Goal: Task Accomplishment & Management: Manage account settings

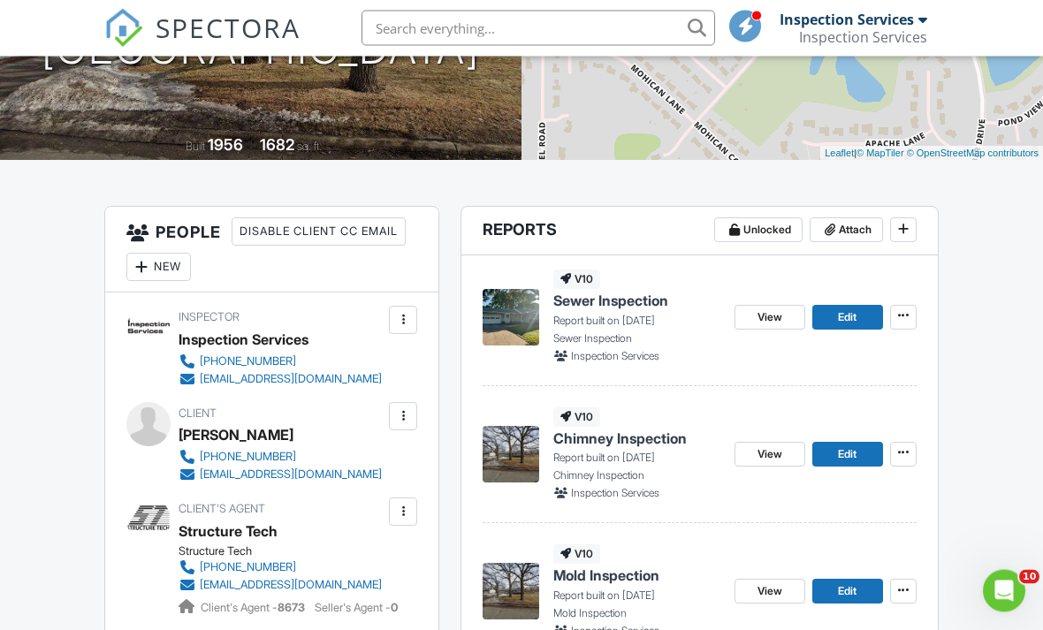
scroll to position [312, 0]
click at [774, 299] on div "View Edit" at bounding box center [825, 317] width 182 height 94
click at [762, 305] on link "View" at bounding box center [769, 317] width 71 height 25
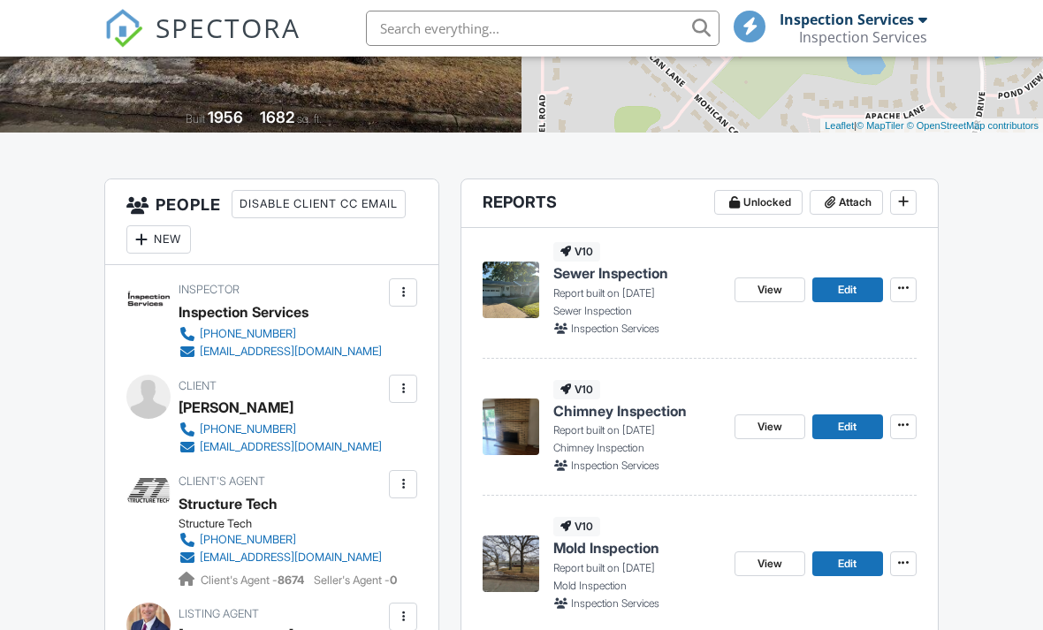
scroll to position [497, 0]
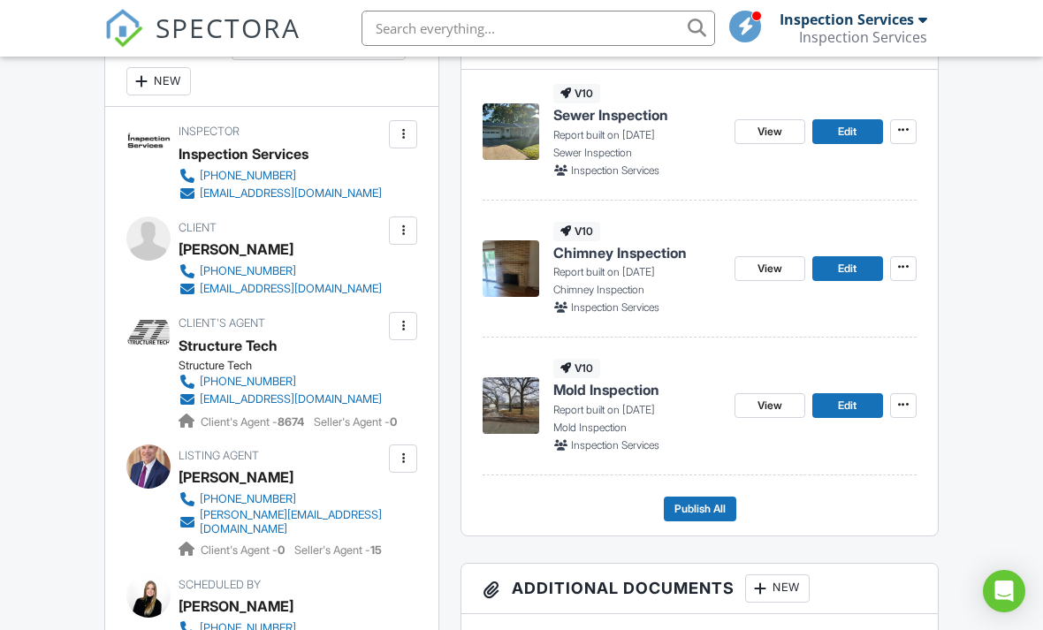
click at [908, 125] on icon at bounding box center [903, 130] width 11 height 18
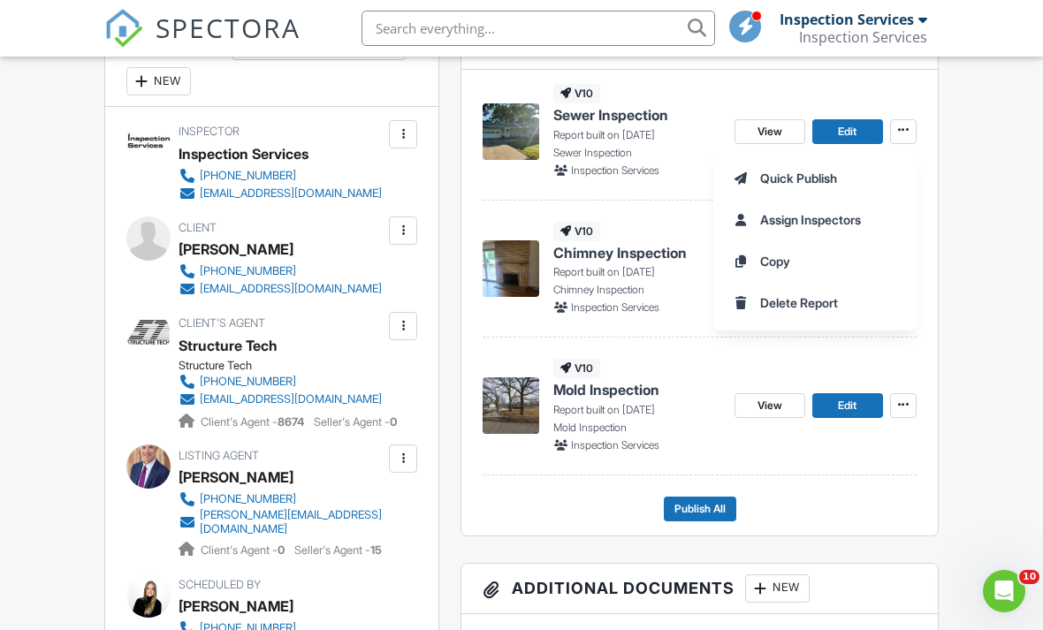
scroll to position [0, 0]
click at [770, 172] on span "Quick Publish" at bounding box center [798, 178] width 77 height 19
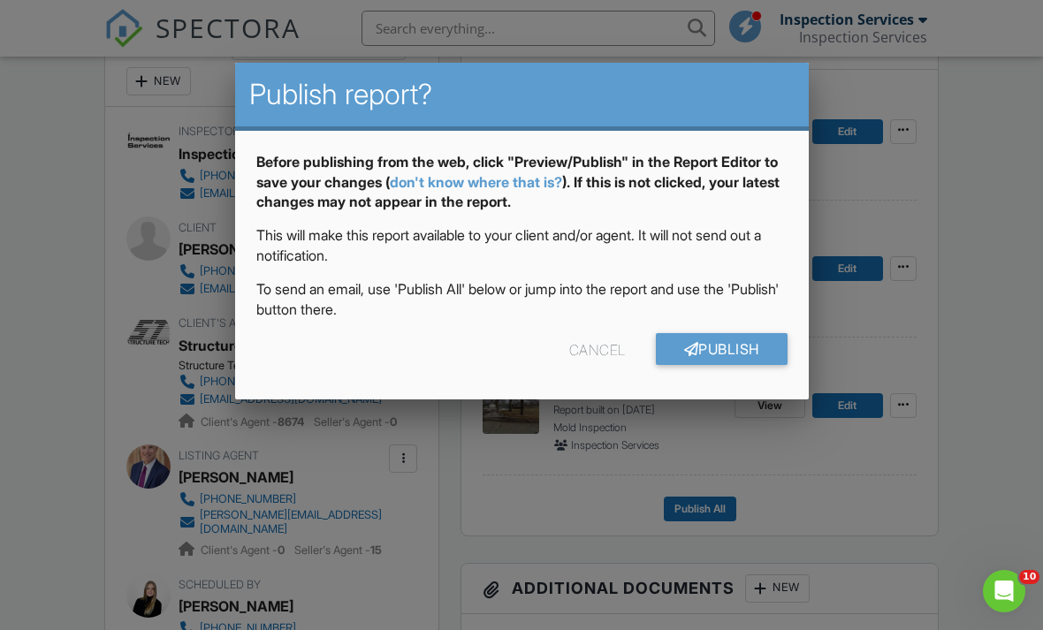
click at [703, 348] on link "Publish" at bounding box center [722, 349] width 132 height 32
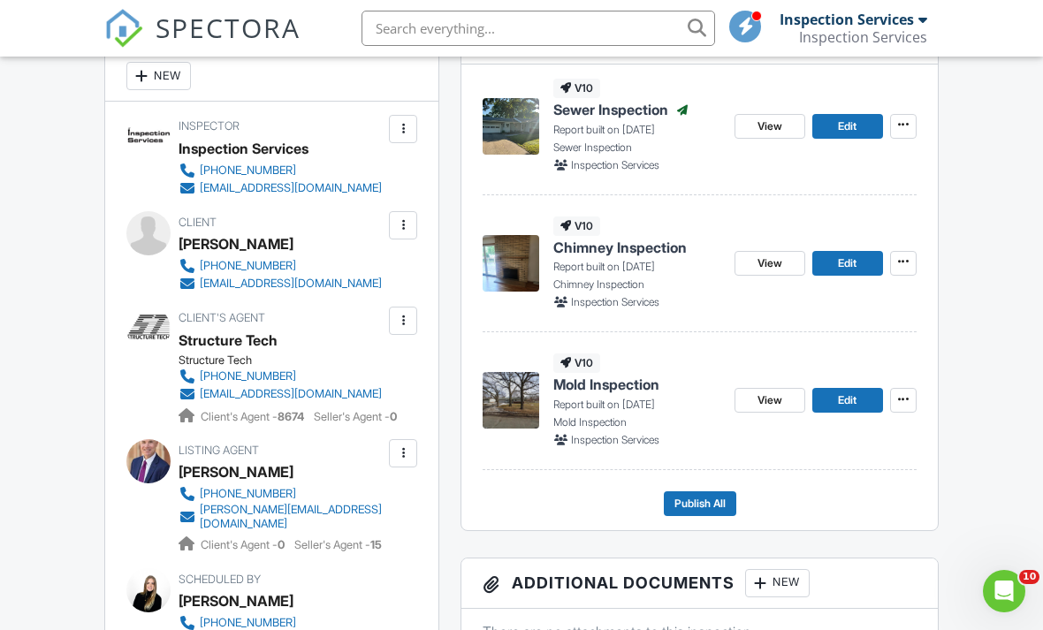
scroll to position [471, 0]
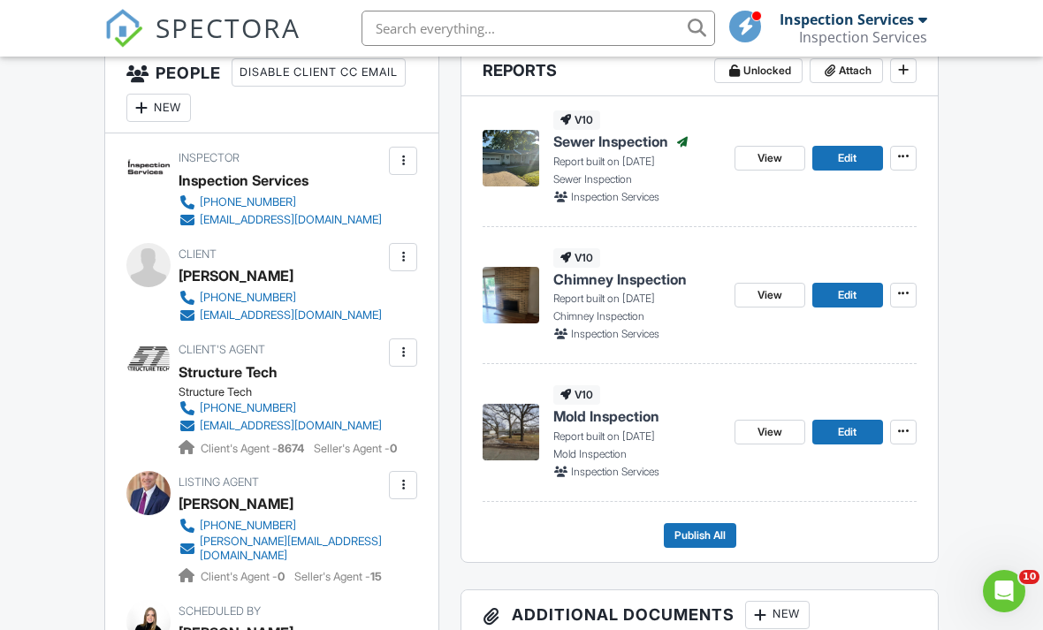
click at [765, 278] on div "View Edit" at bounding box center [825, 295] width 182 height 94
click at [759, 286] on span "View" at bounding box center [769, 295] width 25 height 18
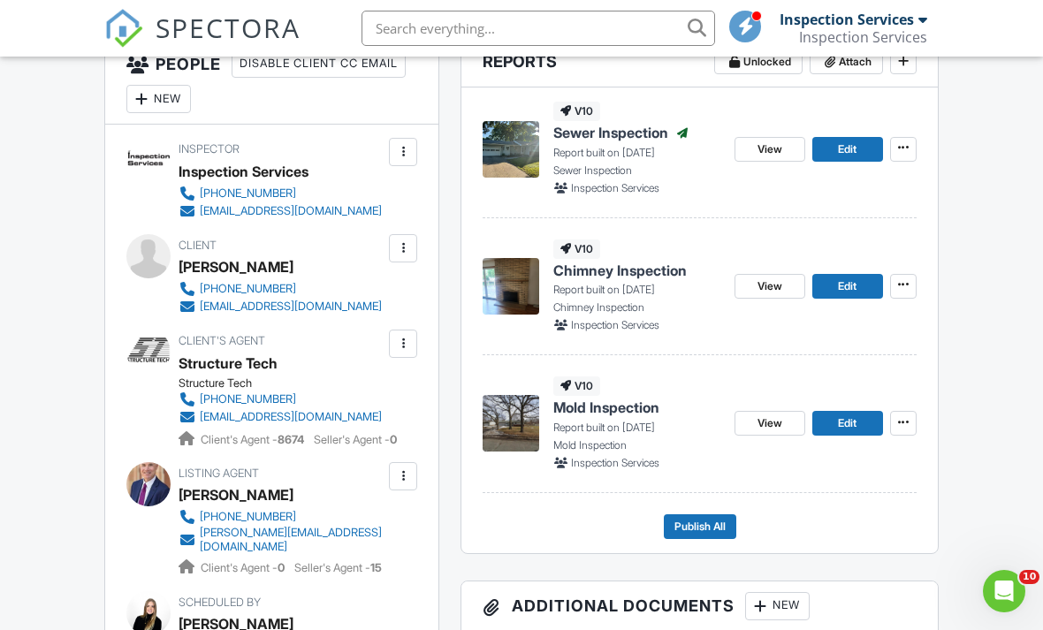
scroll to position [468, 0]
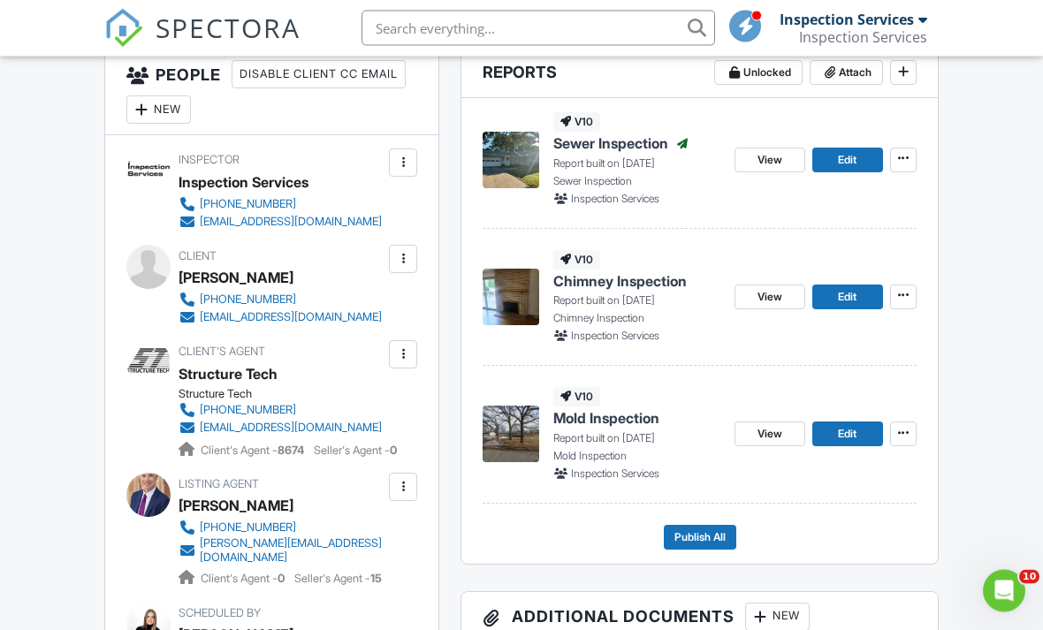
click at [904, 288] on icon at bounding box center [903, 296] width 11 height 18
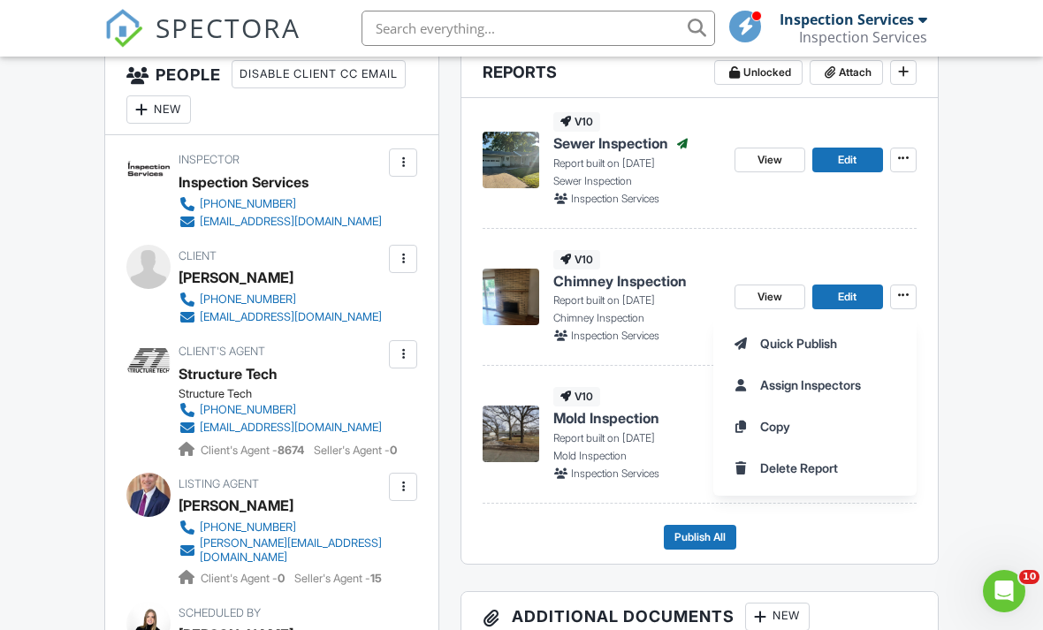
click at [762, 338] on span "Quick Publish" at bounding box center [798, 343] width 77 height 19
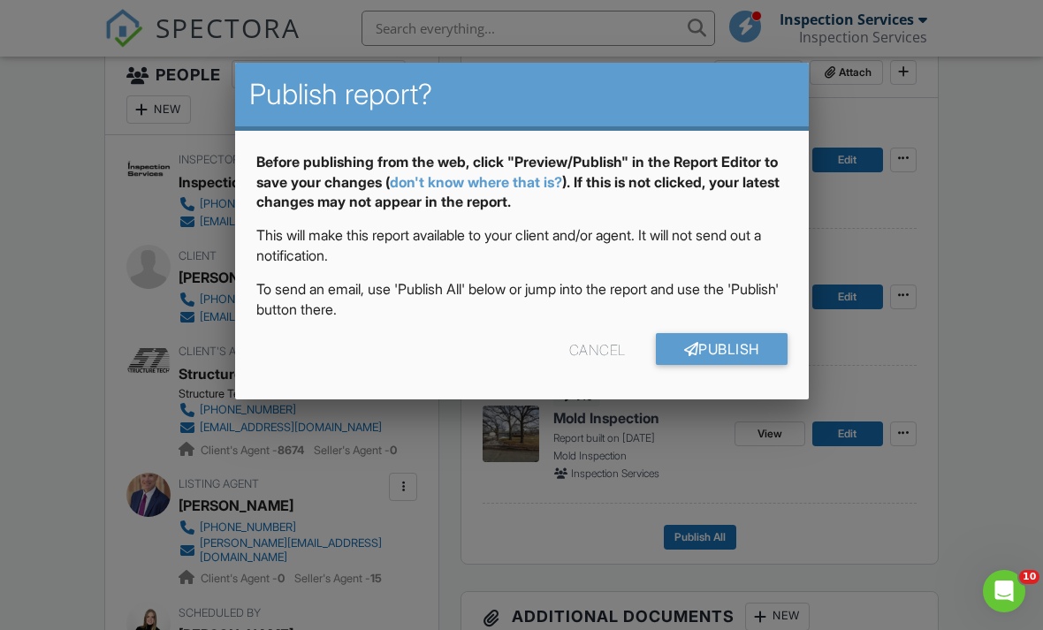
click at [693, 346] on link "Publish" at bounding box center [722, 349] width 132 height 32
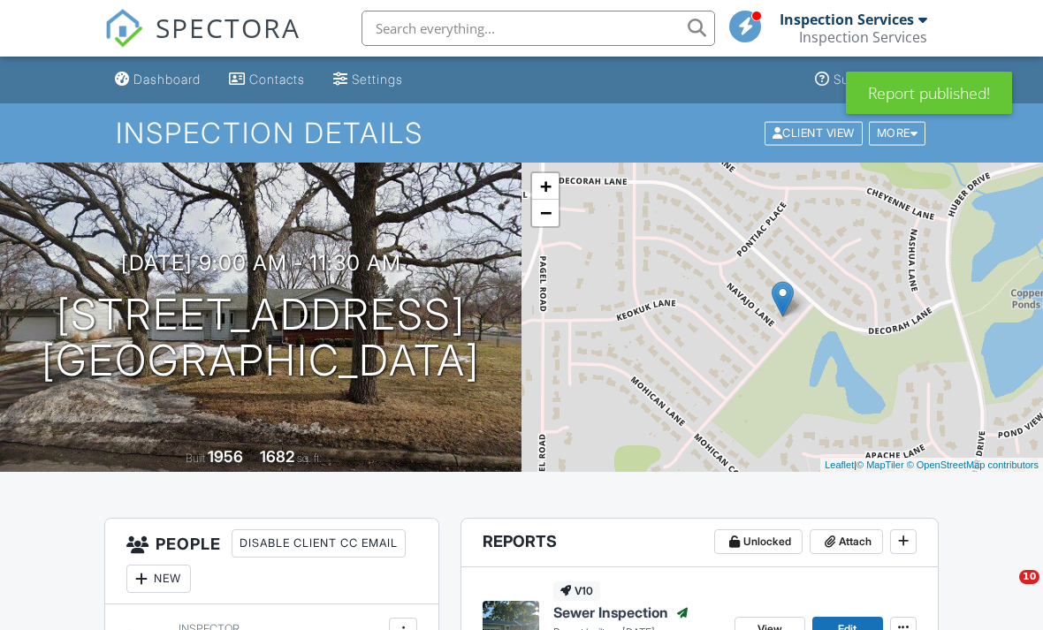
click at [411, 37] on input "text" at bounding box center [537, 28] width 353 height 35
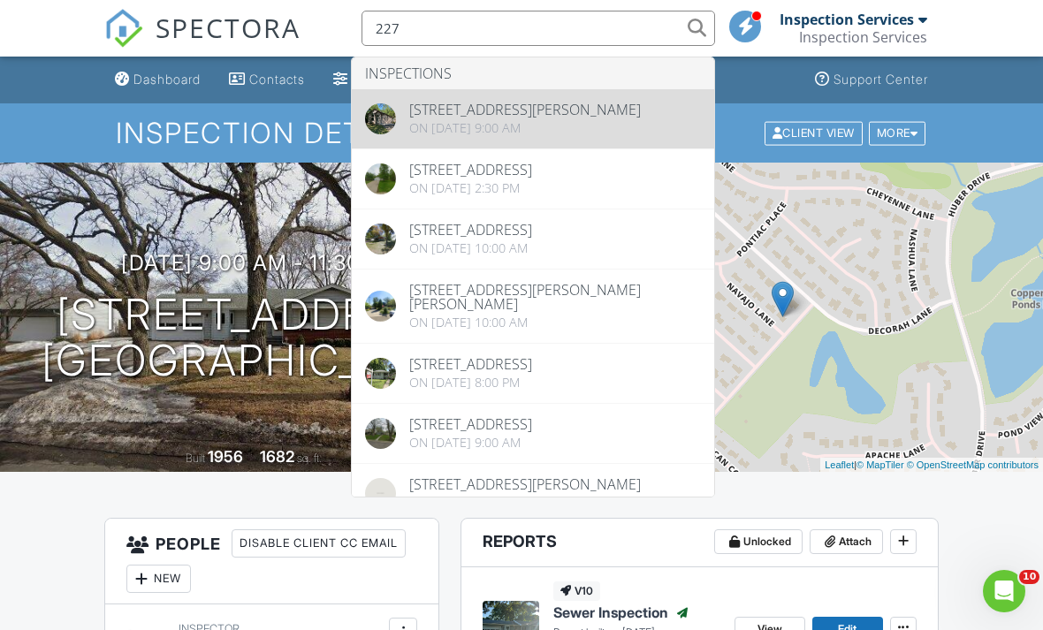
type input "227"
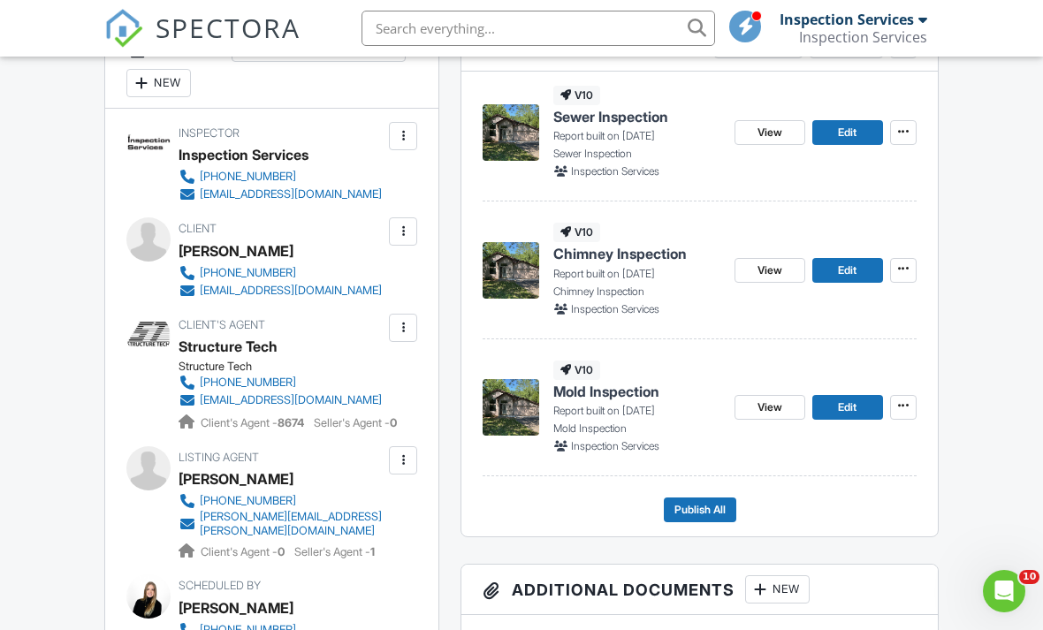
scroll to position [680, 0]
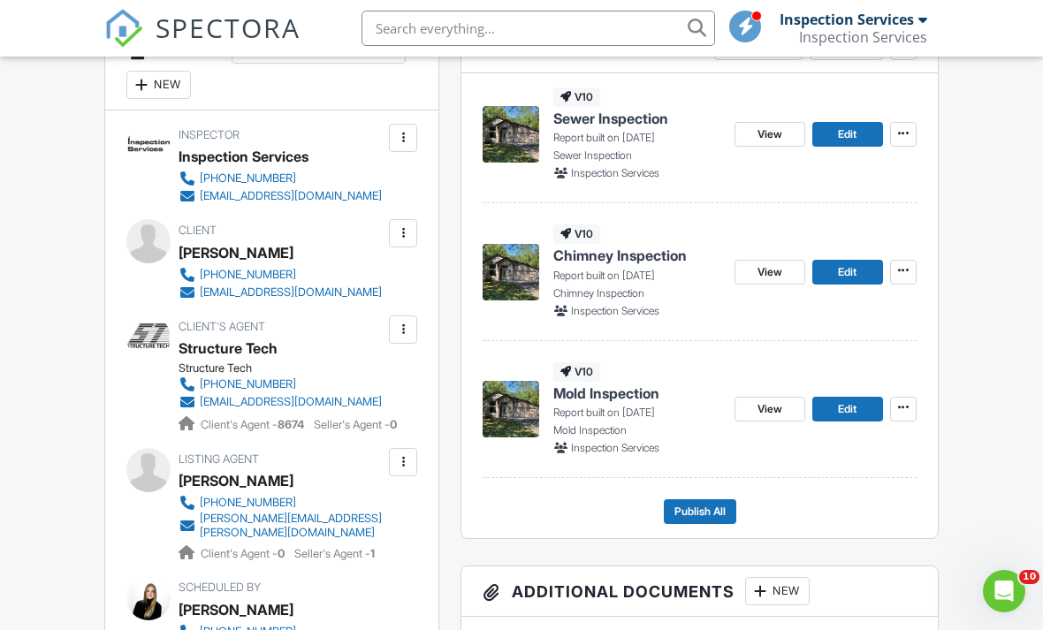
click at [763, 129] on span "View" at bounding box center [769, 134] width 25 height 18
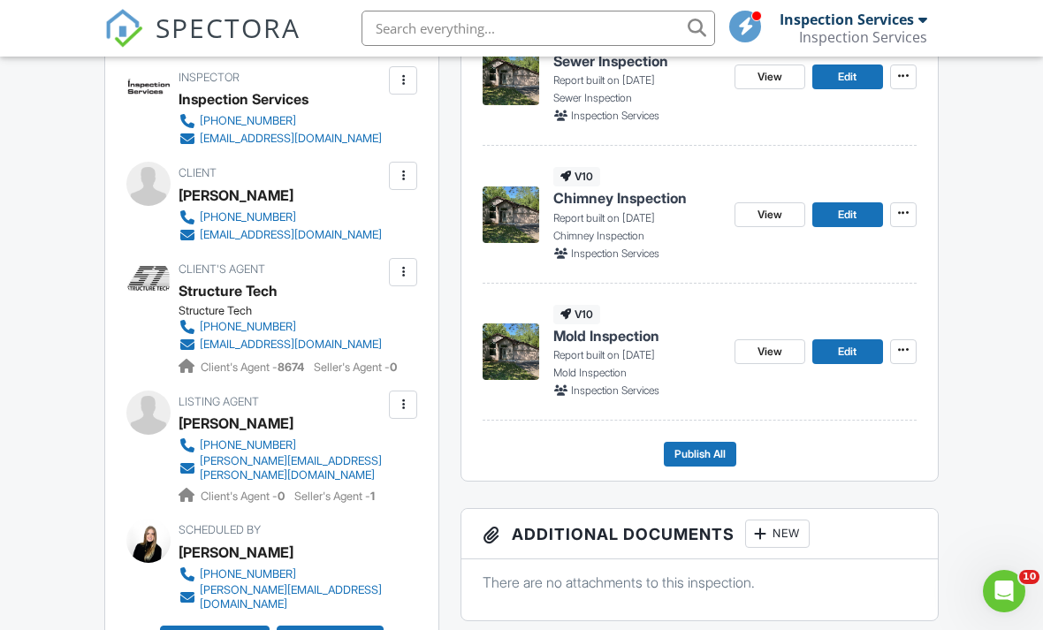
click at [910, 69] on span at bounding box center [903, 76] width 18 height 18
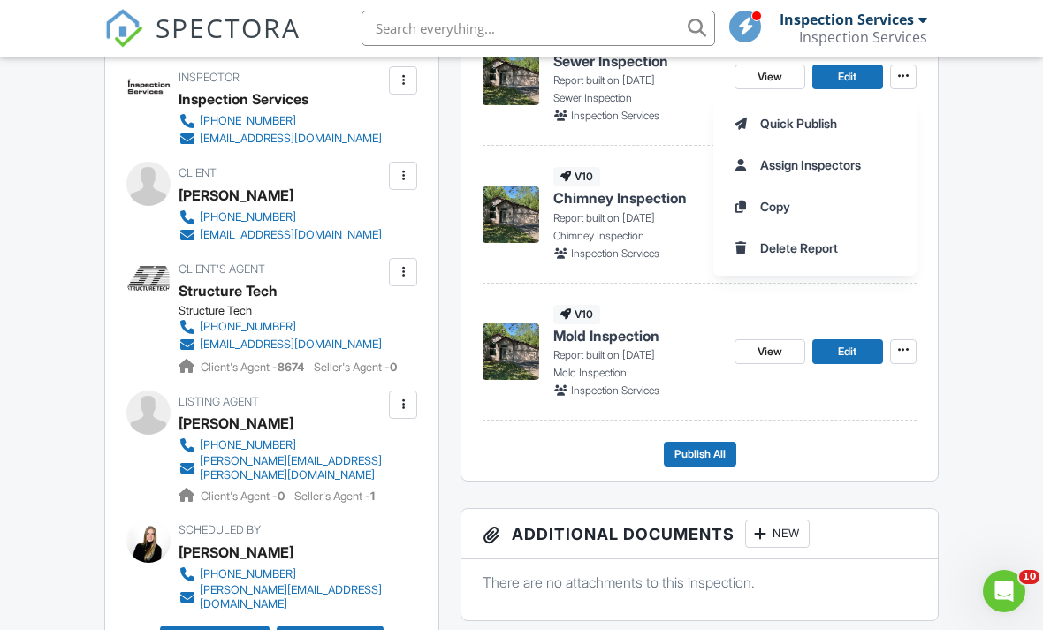
click at [771, 115] on span "Quick Publish" at bounding box center [798, 123] width 77 height 19
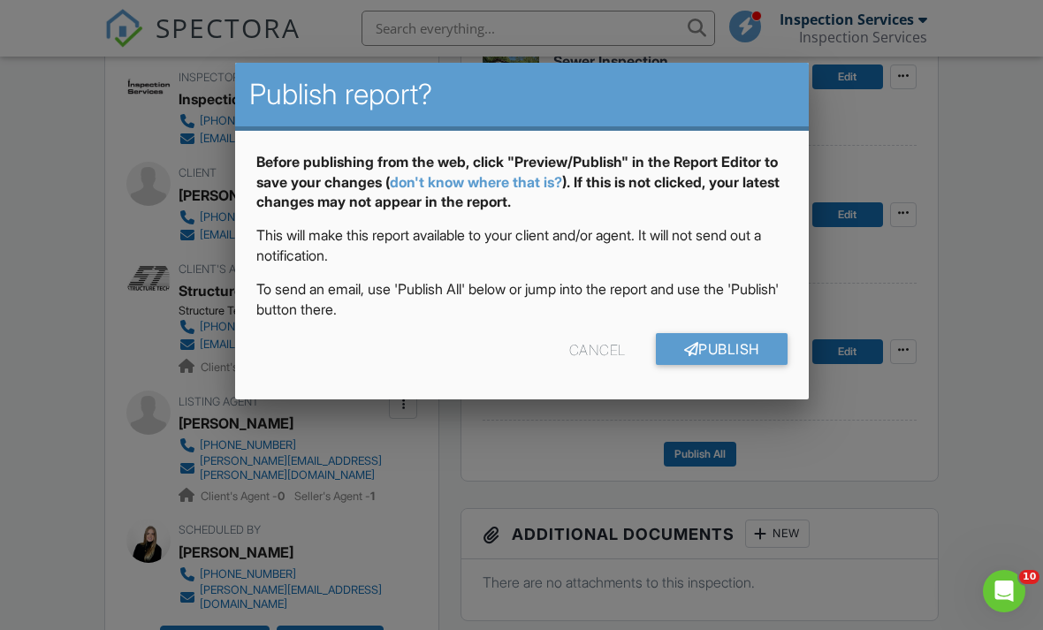
click at [695, 327] on div "Before publishing from the web, click "Preview/Publish" in the Report Editor to…" at bounding box center [521, 265] width 573 height 269
click at [680, 334] on link "Publish" at bounding box center [722, 349] width 132 height 32
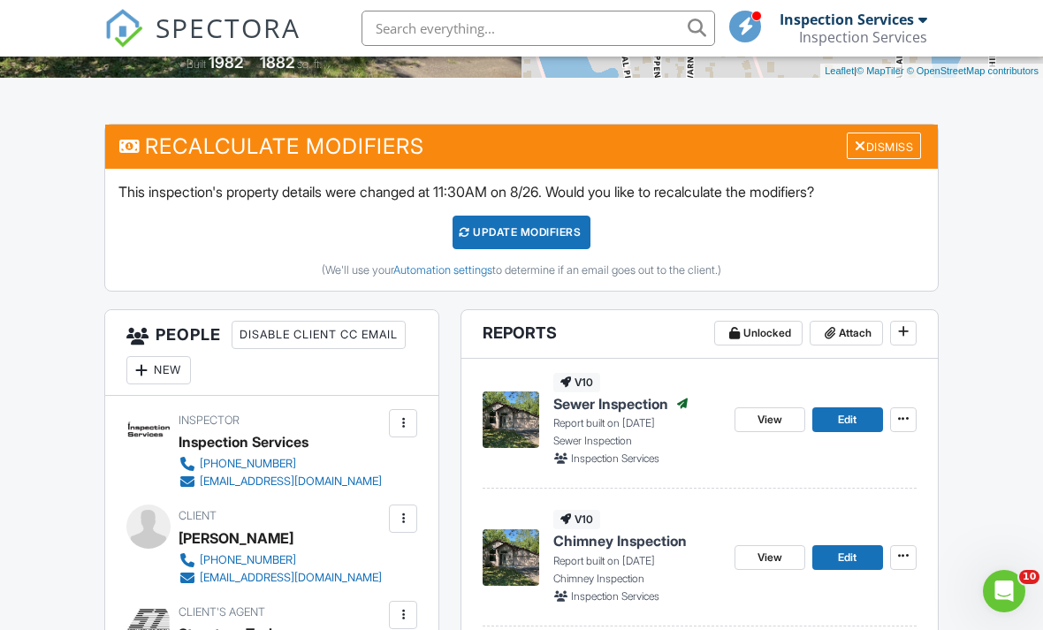
scroll to position [392, 0]
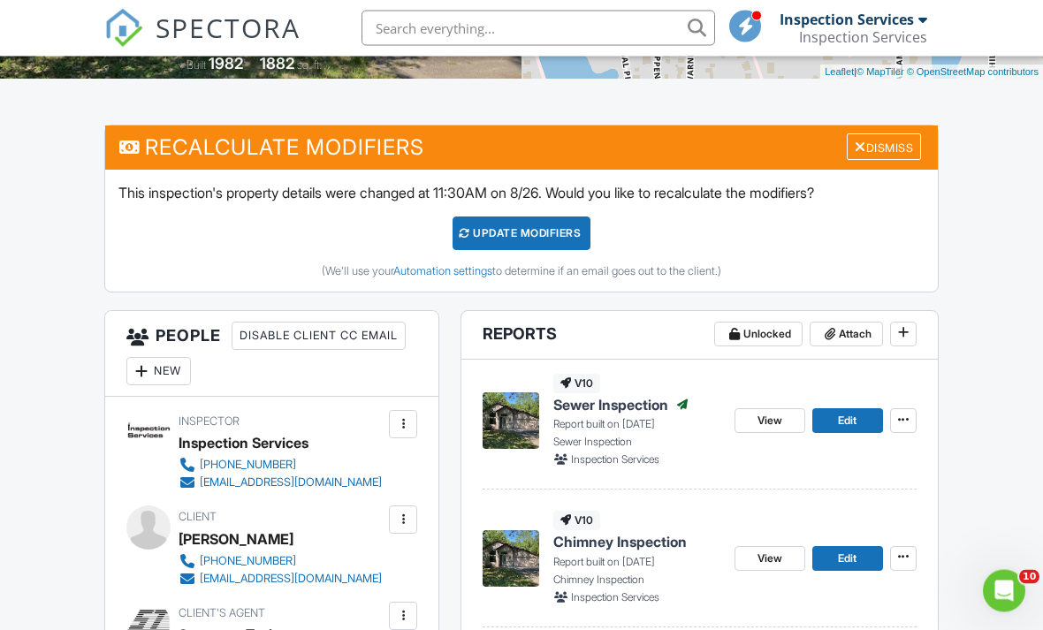
click at [444, 34] on input "text" at bounding box center [537, 28] width 353 height 35
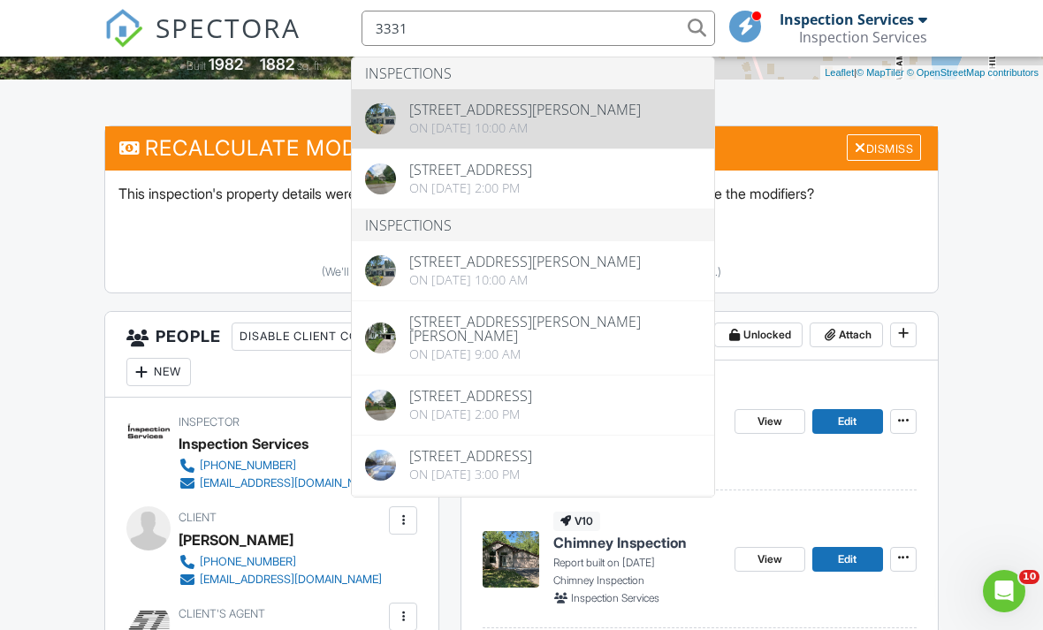
type input "3331"
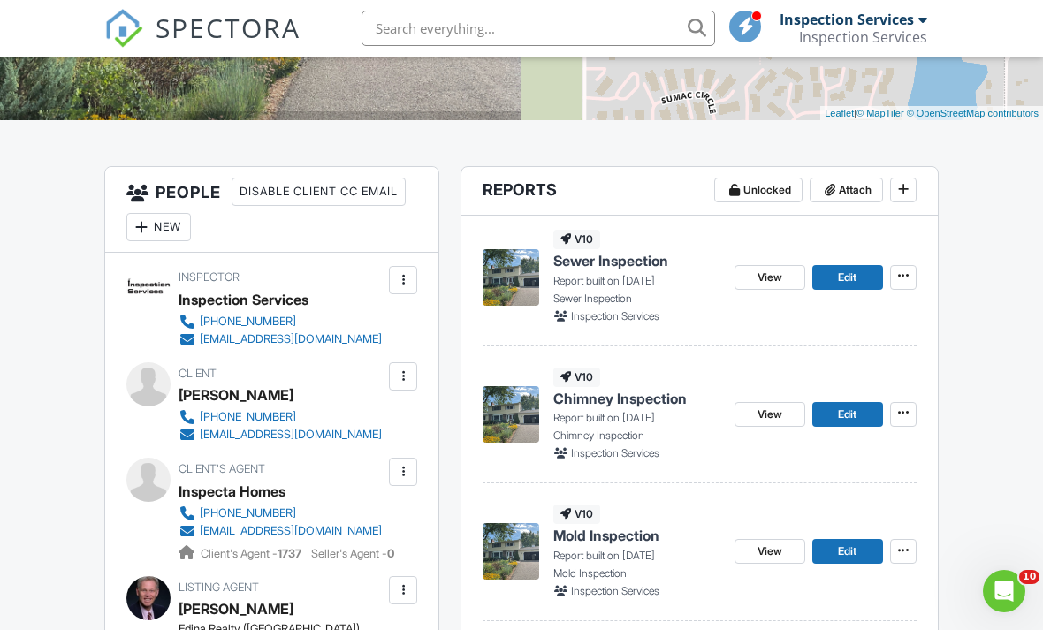
scroll to position [369, 0]
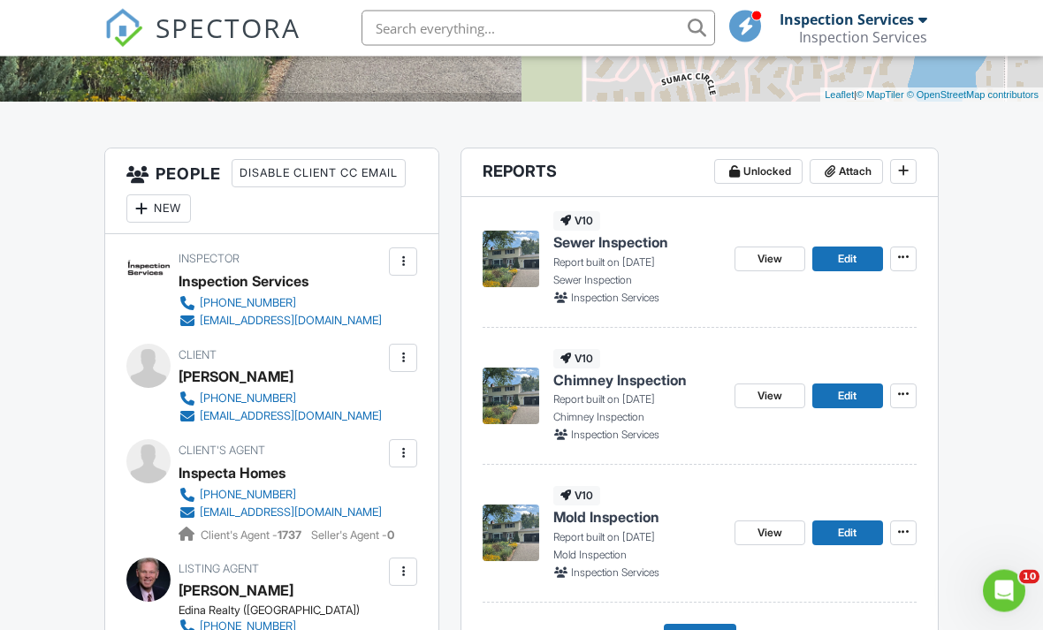
click at [771, 247] on link "View" at bounding box center [769, 259] width 71 height 25
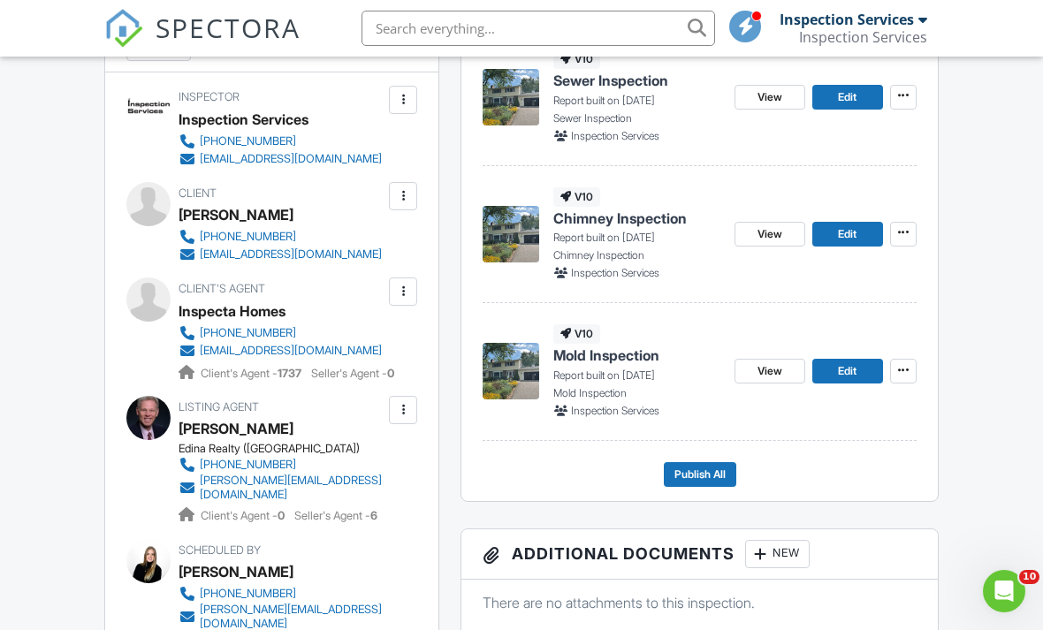
click at [905, 85] on button at bounding box center [903, 97] width 27 height 25
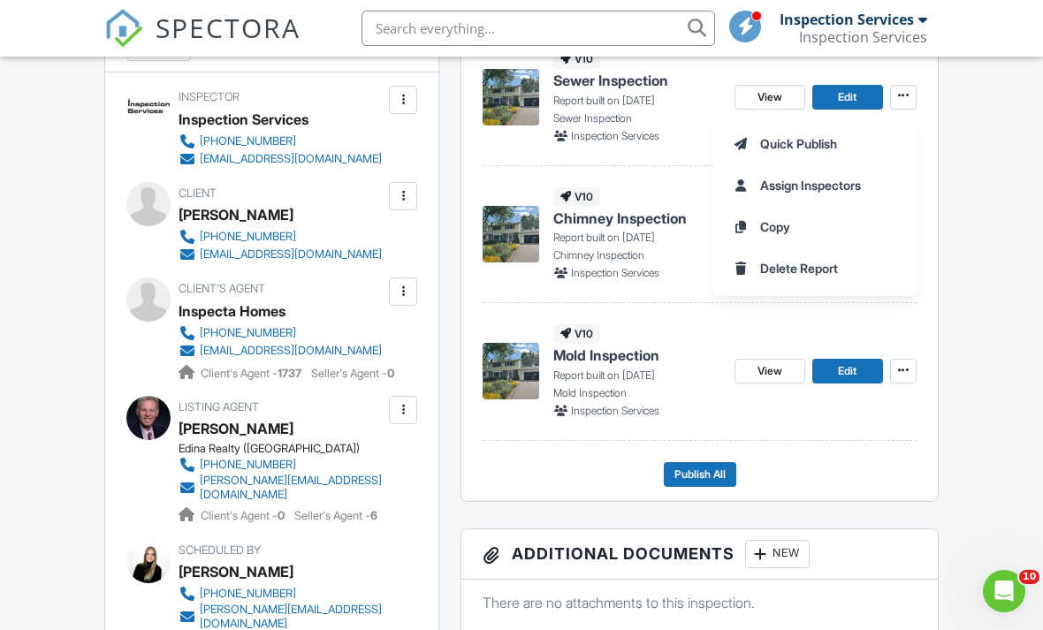
click at [780, 137] on span "Quick Publish" at bounding box center [798, 143] width 77 height 19
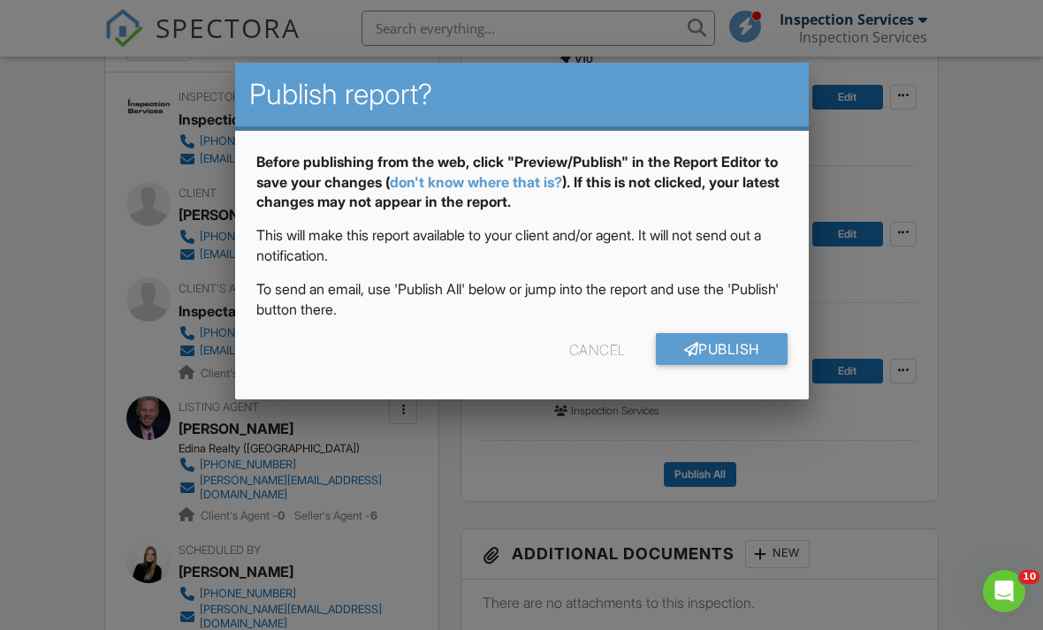
click at [697, 348] on link "Publish" at bounding box center [722, 349] width 132 height 32
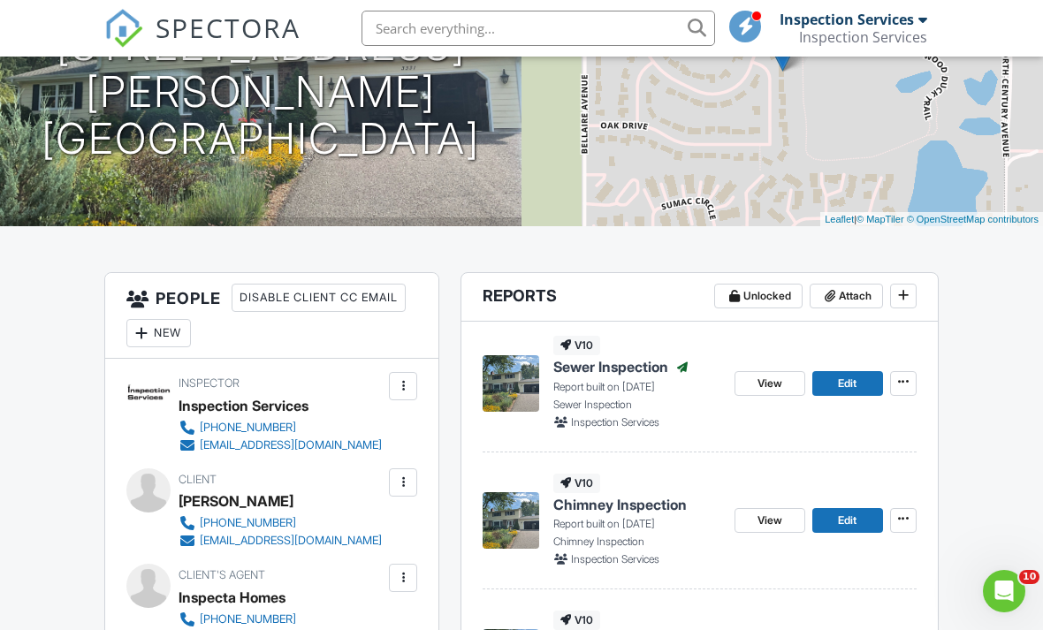
scroll to position [345, 0]
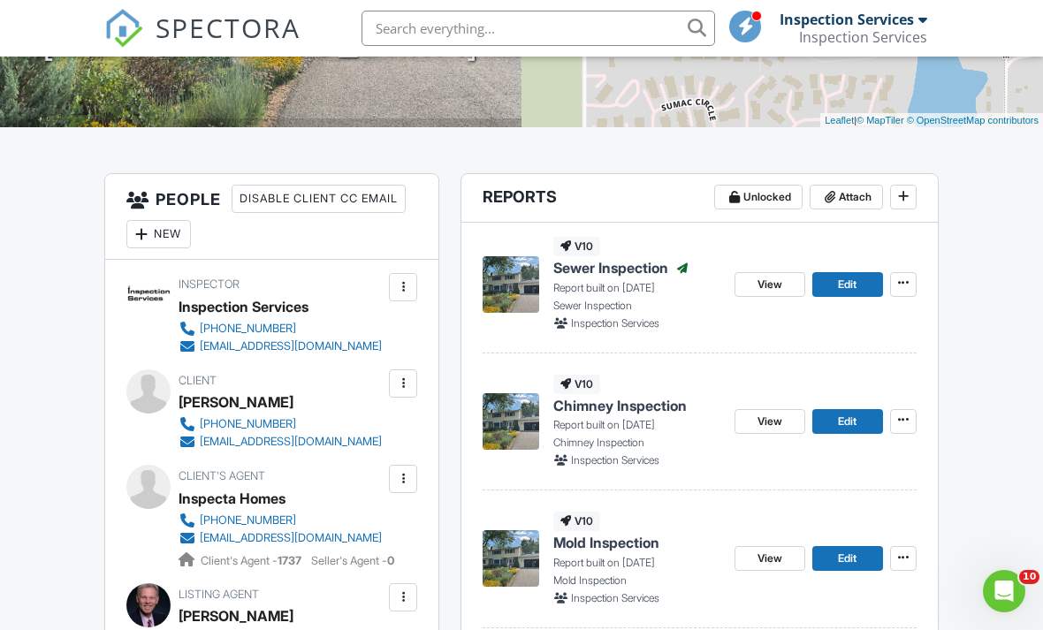
click at [760, 424] on span "View" at bounding box center [769, 422] width 25 height 18
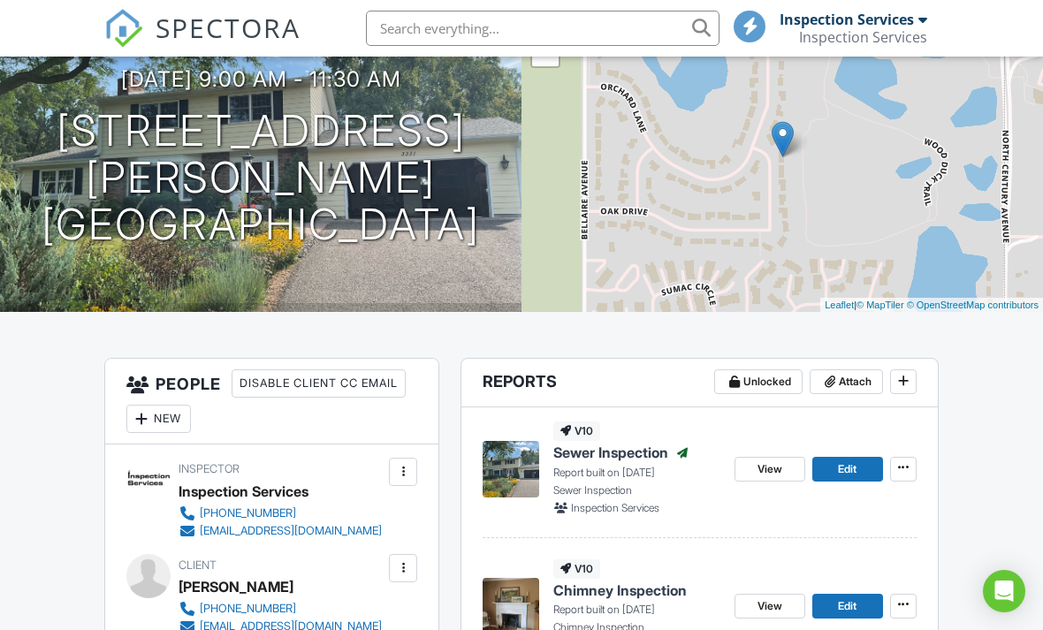
click at [902, 607] on icon at bounding box center [903, 605] width 11 height 18
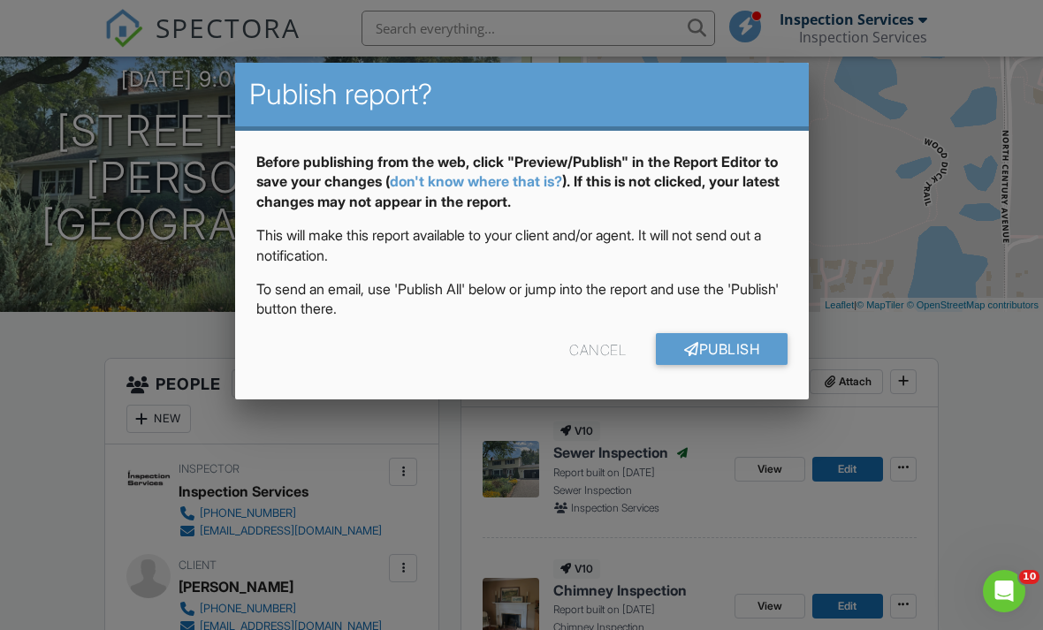
click at [747, 352] on link "Publish" at bounding box center [722, 349] width 132 height 32
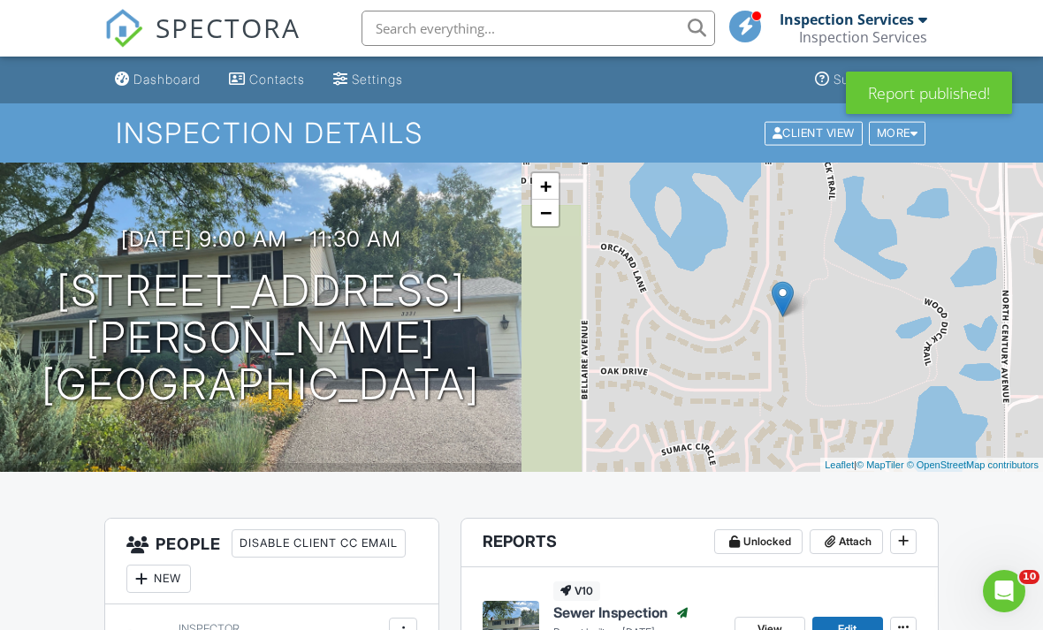
click at [541, 27] on input "text" at bounding box center [537, 28] width 353 height 35
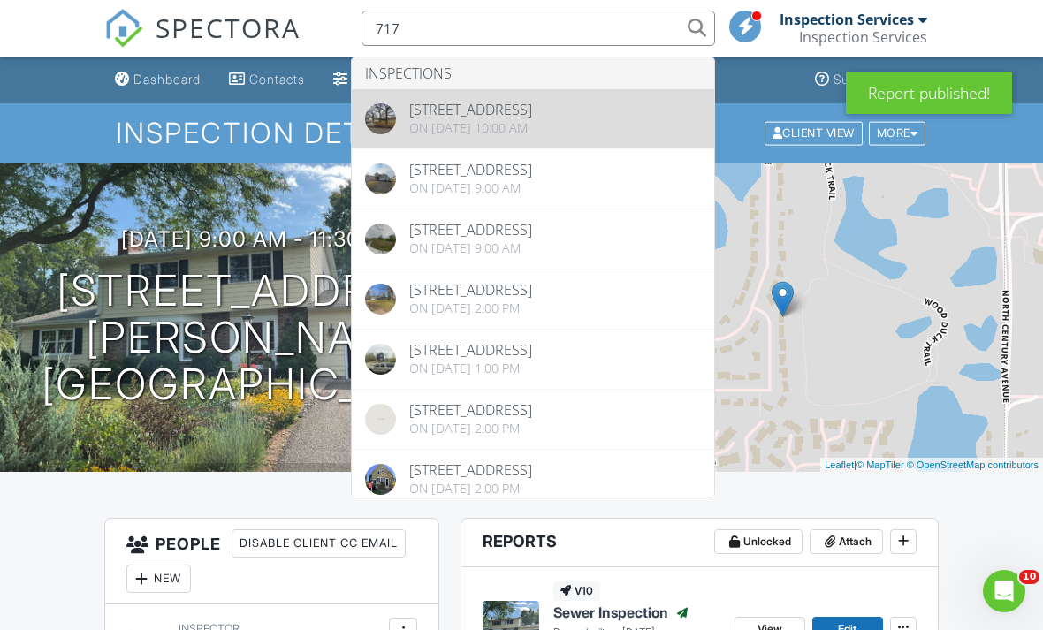
type input "717"
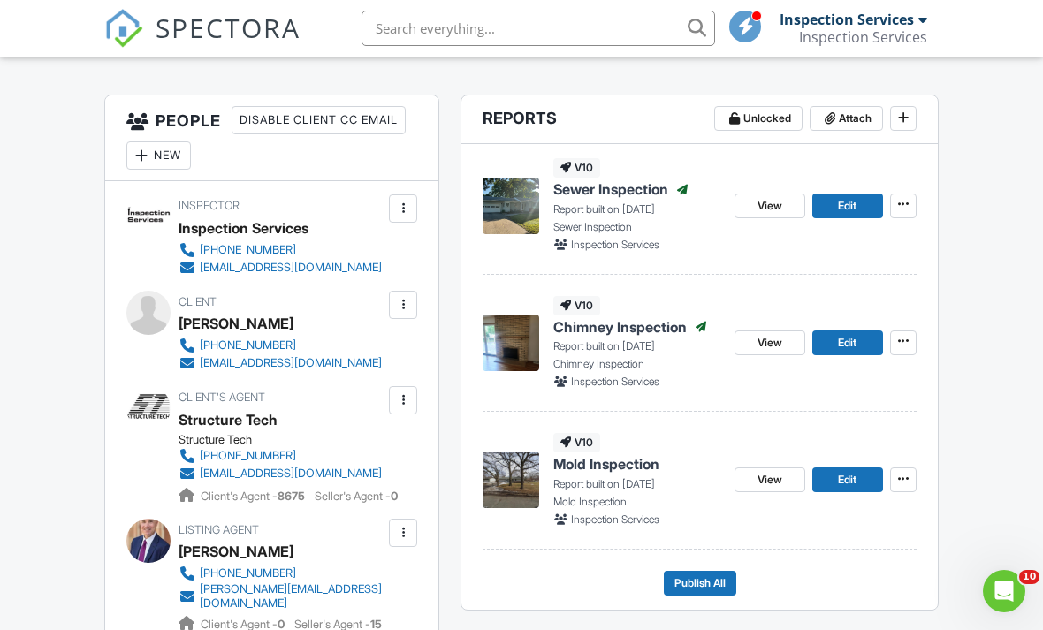
scroll to position [425, 0]
